Goal: Task Accomplishment & Management: Use online tool/utility

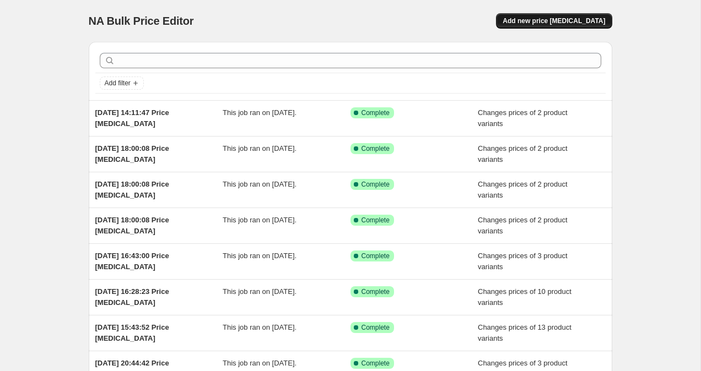
click at [550, 20] on span "Add new price [MEDICAL_DATA]" at bounding box center [553, 21] width 102 height 9
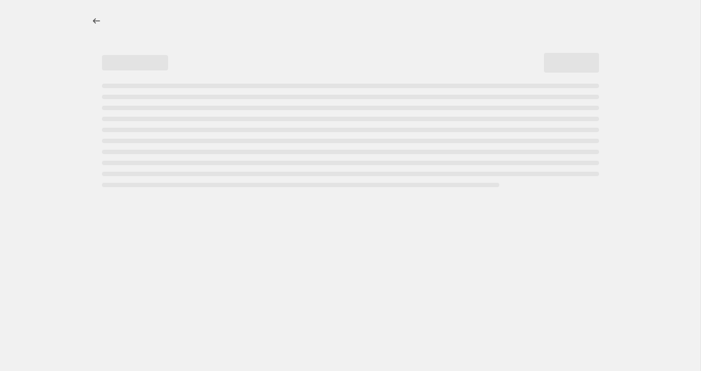
select select "percentage"
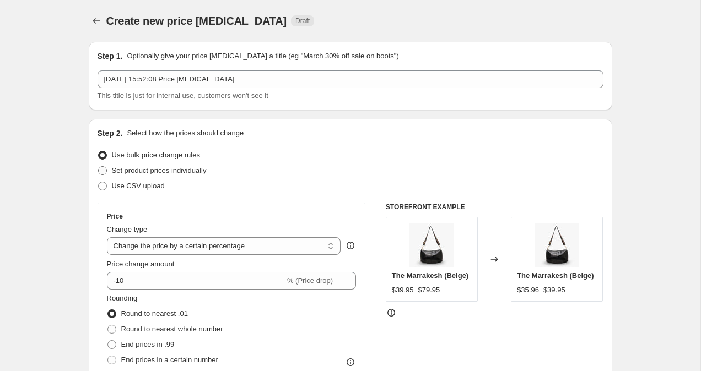
click at [107, 174] on label "Set product prices individually" at bounding box center [152, 170] width 109 height 15
click at [99, 167] on input "Set product prices individually" at bounding box center [98, 166] width 1 height 1
radio input "true"
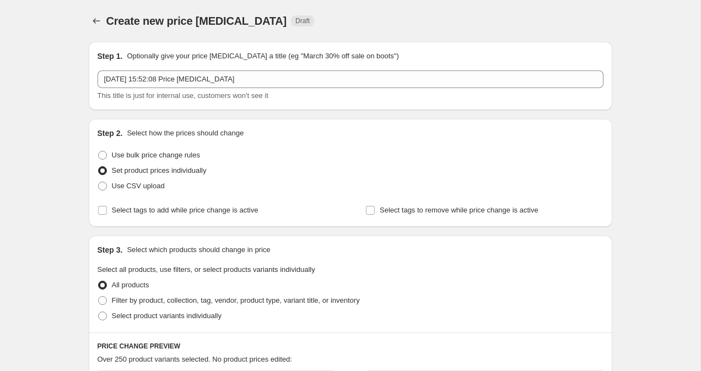
scroll to position [9, 0]
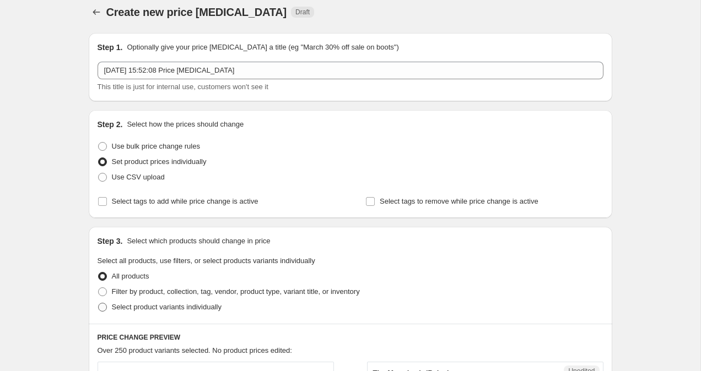
click at [98, 311] on span at bounding box center [102, 307] width 9 height 9
click at [98, 304] on input "Select product variants individually" at bounding box center [98, 303] width 1 height 1
radio input "true"
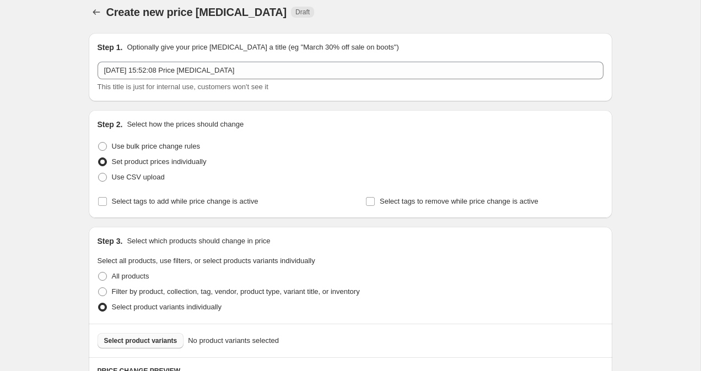
click at [131, 342] on span "Select product variants" at bounding box center [140, 341] width 73 height 9
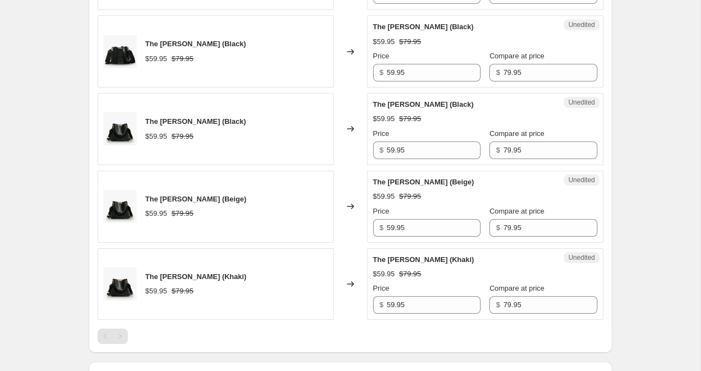
scroll to position [681, 0]
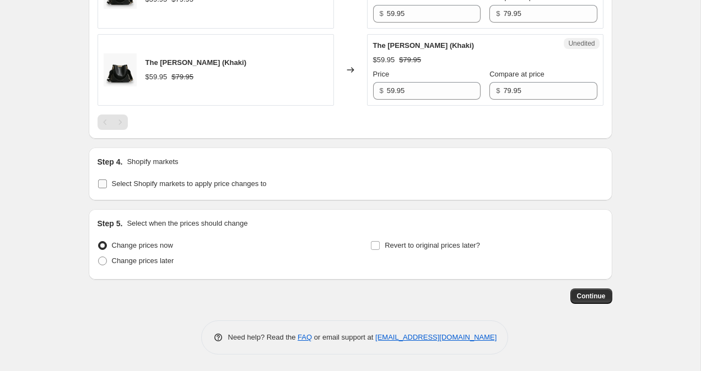
click at [98, 189] on label "Select Shopify markets to apply price changes to" at bounding box center [182, 183] width 169 height 15
click at [98, 188] on input "Select Shopify markets to apply price changes to" at bounding box center [102, 184] width 9 height 9
checkbox input "true"
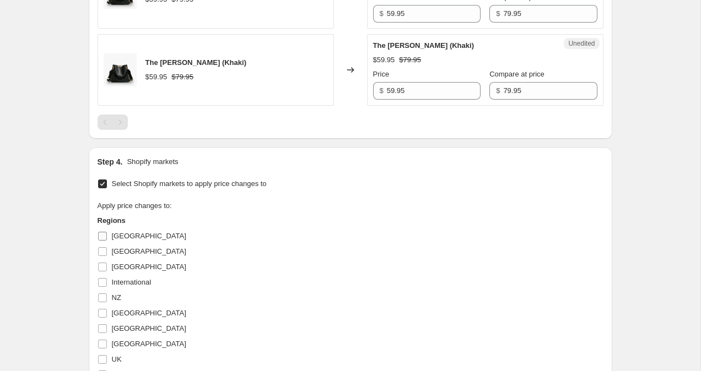
click at [100, 242] on label "[GEOGRAPHIC_DATA]" at bounding box center [142, 236] width 89 height 15
click at [100, 241] on input "[GEOGRAPHIC_DATA]" at bounding box center [102, 236] width 9 height 9
checkbox input "true"
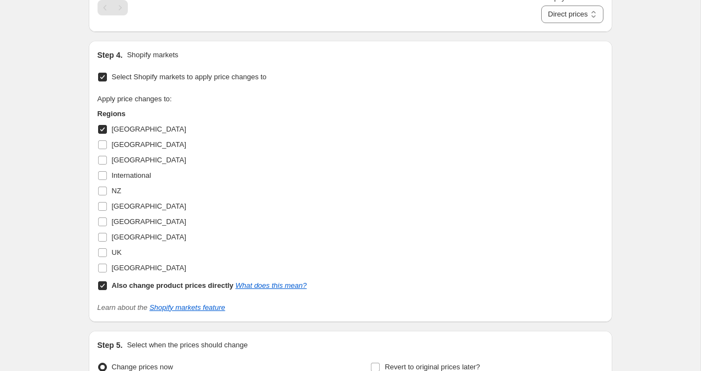
scroll to position [884, 0]
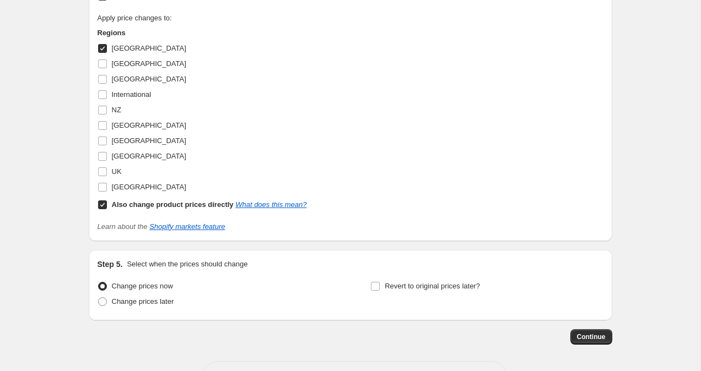
click at [98, 209] on label "Also change product prices directly What does this mean?" at bounding box center [202, 204] width 209 height 15
click at [98, 209] on input "Also change product prices directly What does this mean?" at bounding box center [102, 205] width 9 height 9
checkbox input "false"
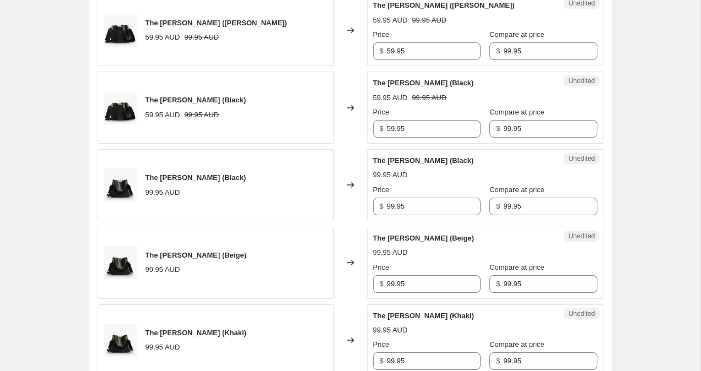
scroll to position [426, 0]
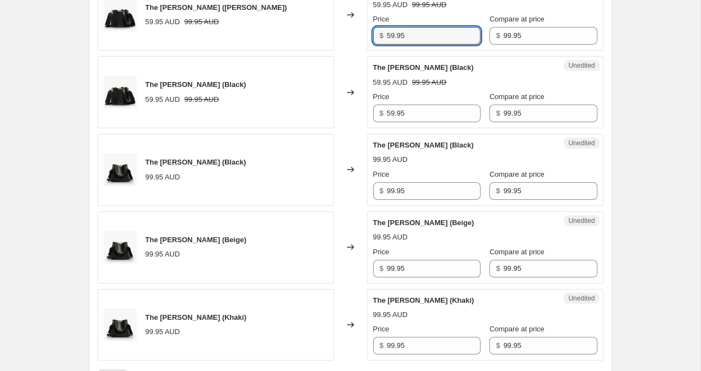
drag, startPoint x: 392, startPoint y: 37, endPoint x: 374, endPoint y: 37, distance: 17.6
click at [382, 37] on div "$ 59.95" at bounding box center [426, 36] width 107 height 18
type input "99.95"
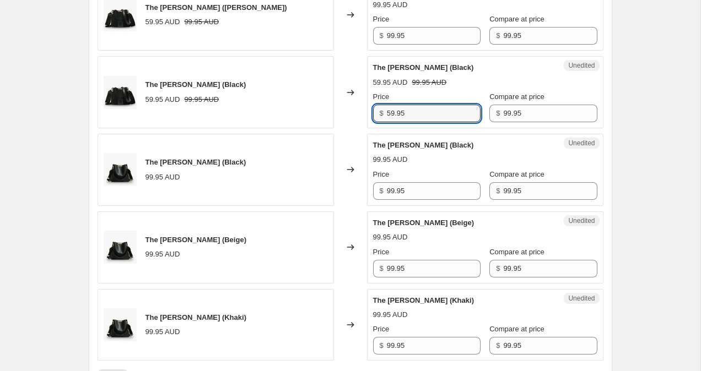
drag, startPoint x: 393, startPoint y: 110, endPoint x: 380, endPoint y: 107, distance: 13.4
click at [380, 107] on div "$ 59.95" at bounding box center [426, 114] width 107 height 18
type input "99.95"
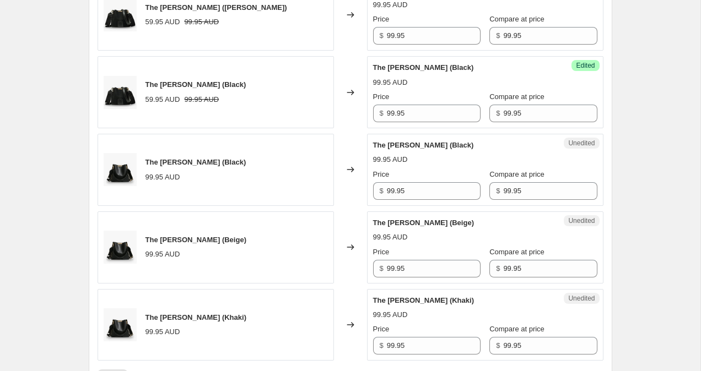
click at [668, 48] on div "Create new price [MEDICAL_DATA]. This page is ready Create new price [MEDICAL_D…" at bounding box center [350, 214] width 700 height 1281
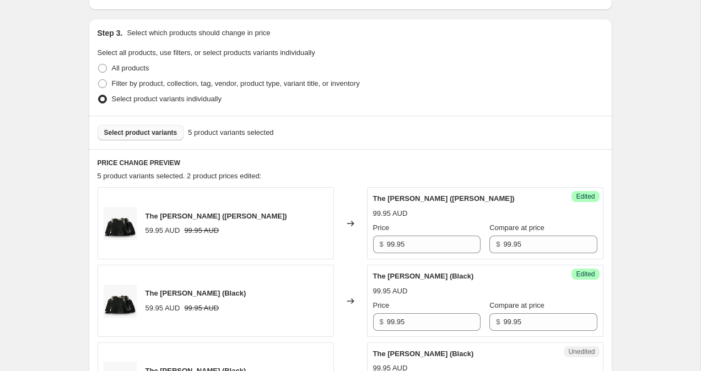
scroll to position [0, 0]
